Goal: Information Seeking & Learning: Learn about a topic

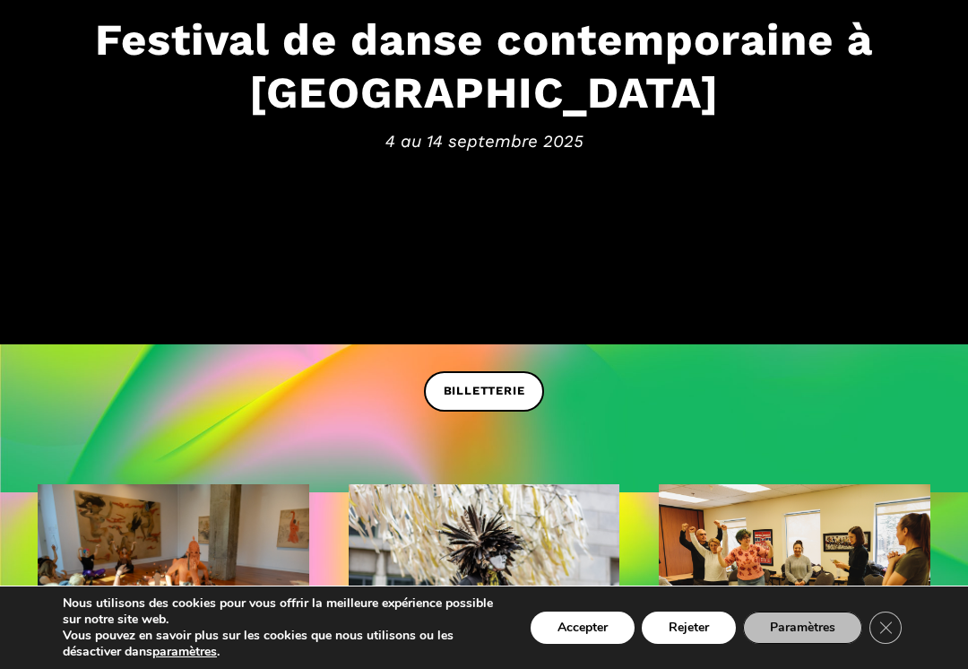
scroll to position [299, 0]
click at [572, 644] on button "Accepter" at bounding box center [583, 627] width 104 height 32
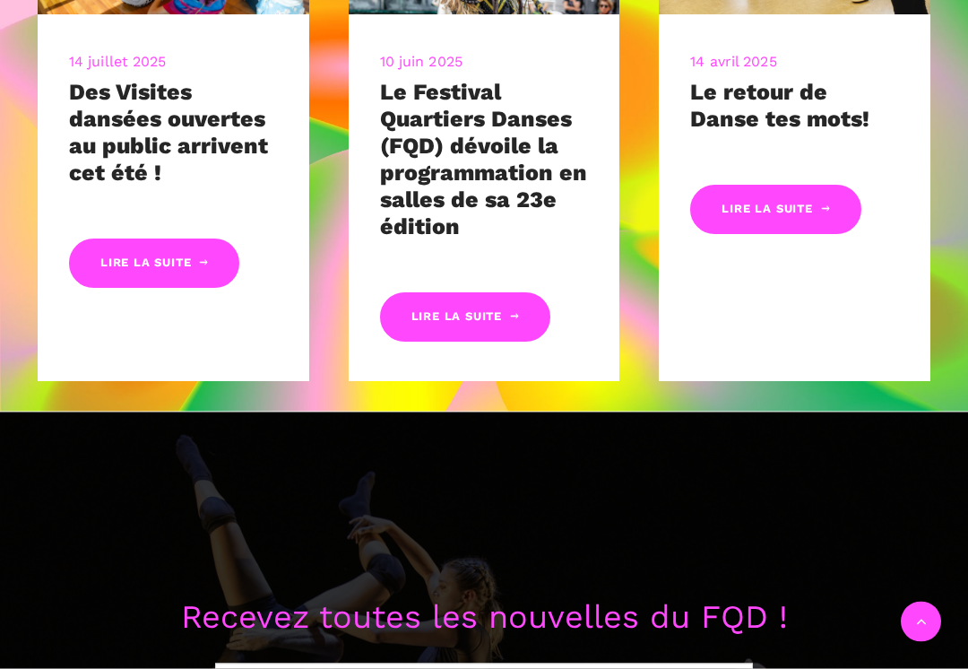
scroll to position [938, 0]
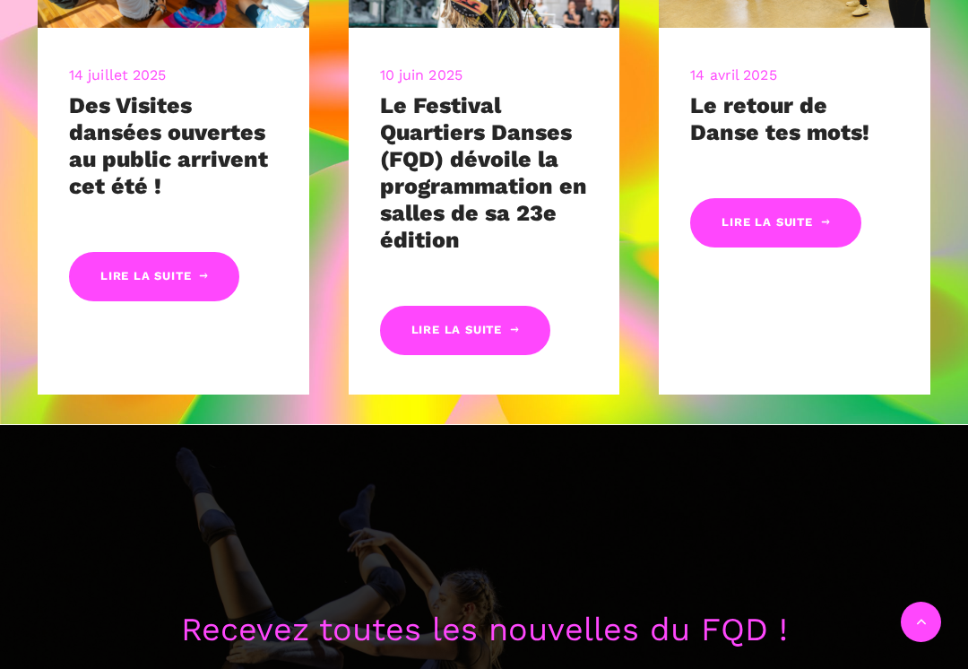
click at [476, 332] on link "Lire la suite" at bounding box center [465, 330] width 170 height 49
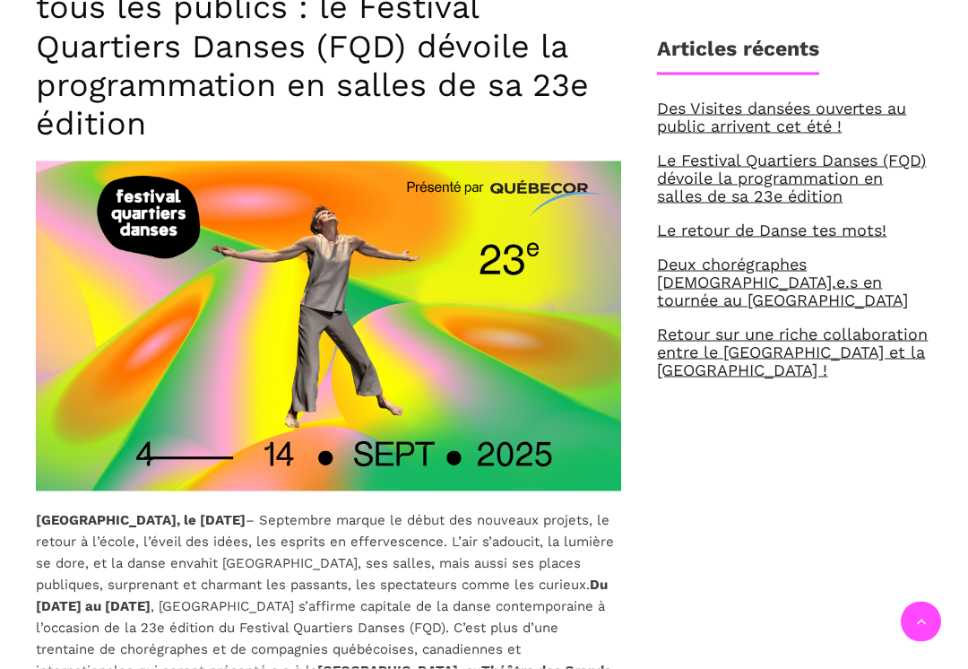
scroll to position [750, 0]
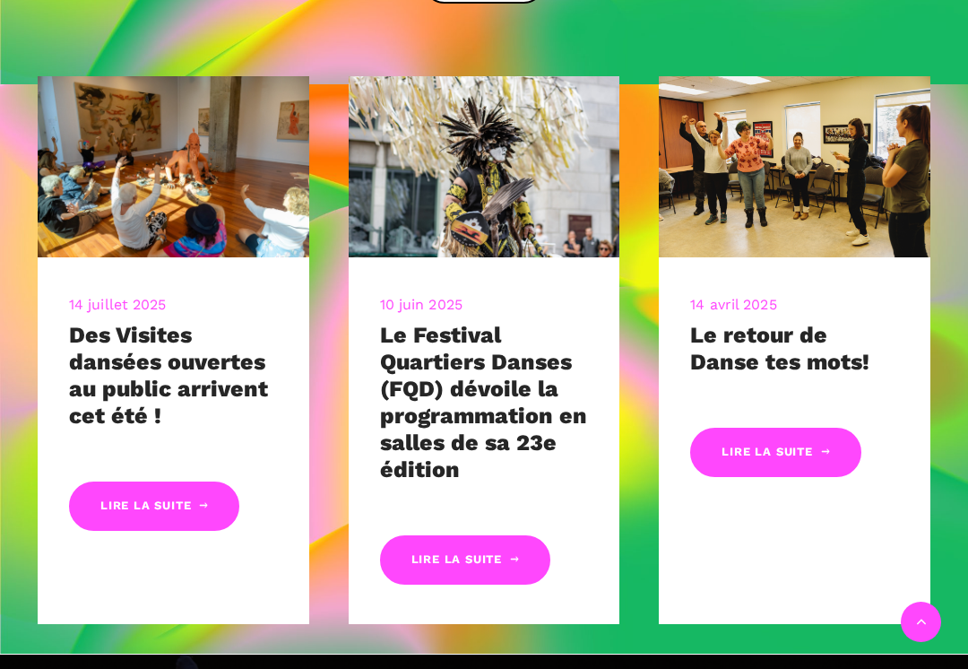
scroll to position [709, 0]
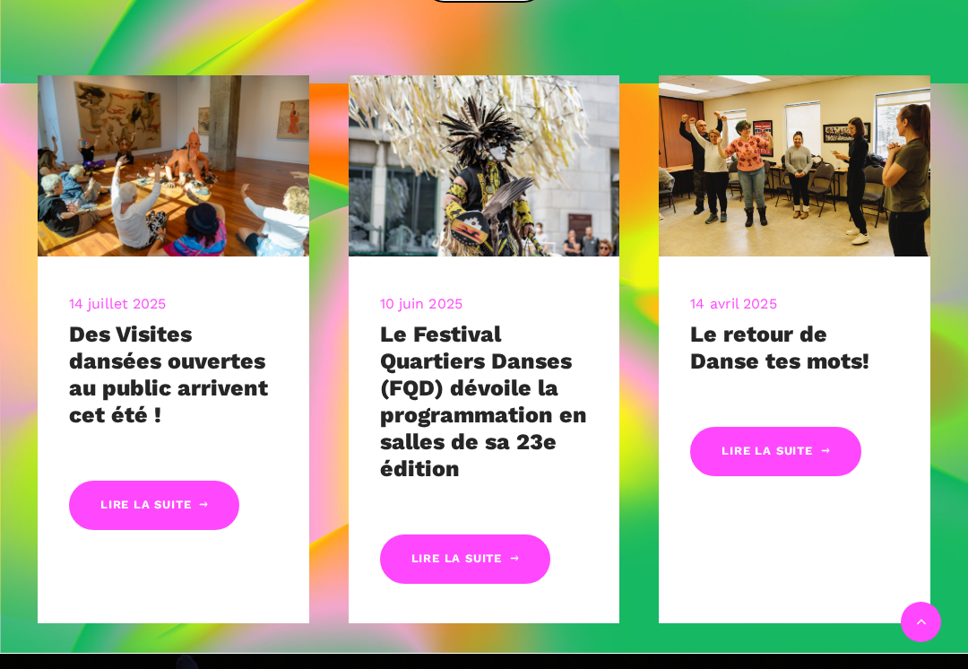
click at [492, 561] on link "Lire la suite" at bounding box center [465, 558] width 170 height 49
